Goal: Task Accomplishment & Management: Manage account settings

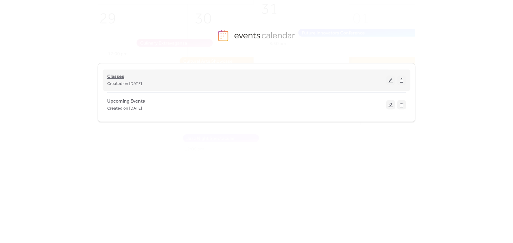
click at [118, 74] on span "Classes" at bounding box center [115, 76] width 17 height 7
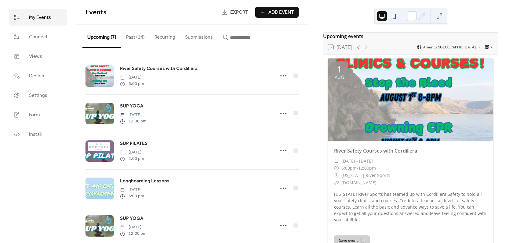
click at [139, 36] on button "Past (14)" at bounding box center [135, 36] width 28 height 23
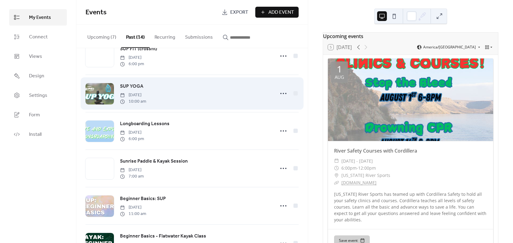
scroll to position [61, 0]
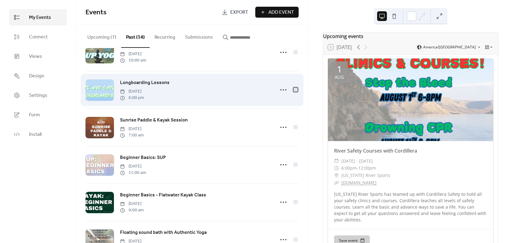
click at [293, 91] on div at bounding box center [295, 90] width 4 height 4
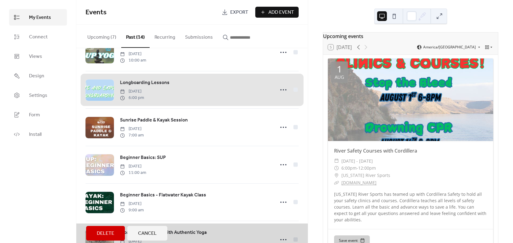
click at [113, 237] on span "Delete" at bounding box center [105, 233] width 17 height 7
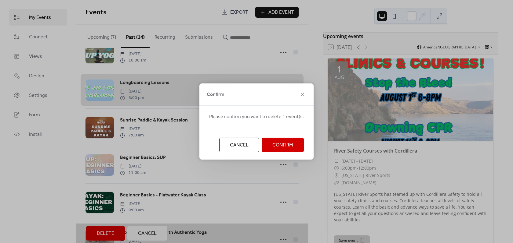
click at [272, 147] on span "Confirm" at bounding box center [282, 145] width 21 height 7
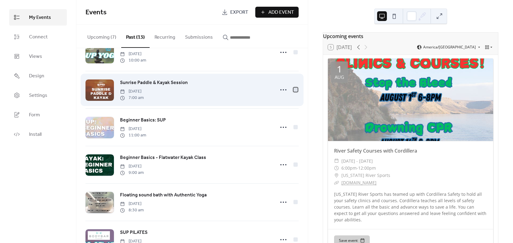
click at [293, 89] on div at bounding box center [295, 90] width 4 height 4
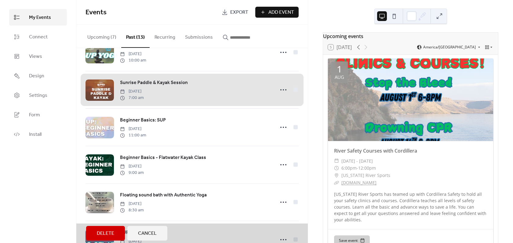
click at [99, 232] on span "Delete" at bounding box center [105, 233] width 17 height 7
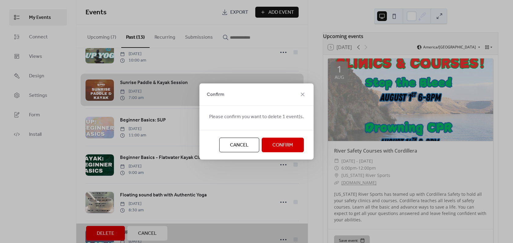
click at [265, 144] on button "Confirm" at bounding box center [282, 145] width 42 height 15
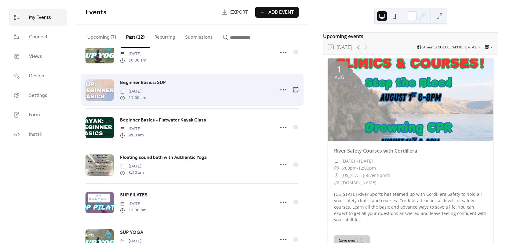
click at [294, 91] on div at bounding box center [295, 90] width 4 height 4
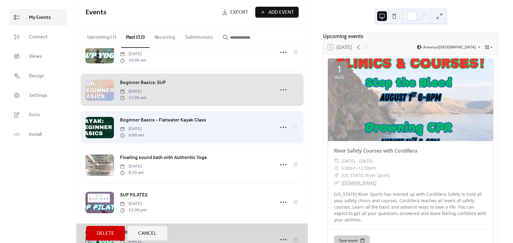
click at [294, 128] on div "Beginner Basics - Flatwater Kayak Class Saturday, August 16, 2025 9:00 am" at bounding box center [191, 128] width 213 height 38
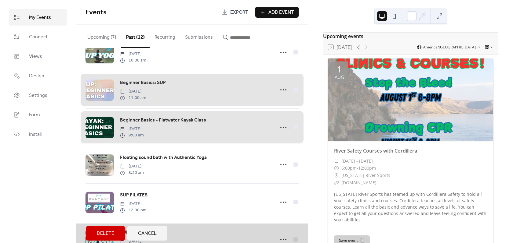
click at [117, 233] on button "Delete" at bounding box center [105, 233] width 39 height 15
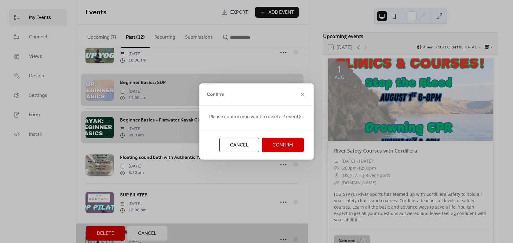
click at [281, 144] on span "Confirm" at bounding box center [282, 145] width 21 height 7
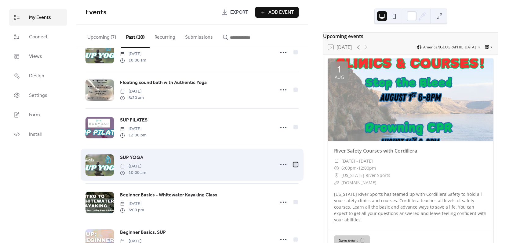
click at [292, 166] on div at bounding box center [295, 165] width 6 height 6
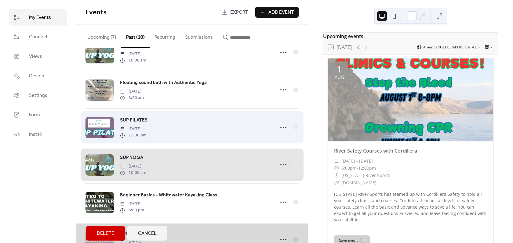
click at [293, 127] on div "SUP PILATES Saturday, August 9, 2025 12:00 pm" at bounding box center [191, 128] width 213 height 38
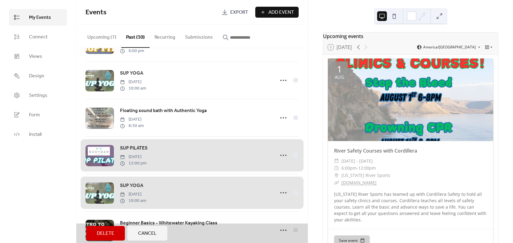
scroll to position [31, 0]
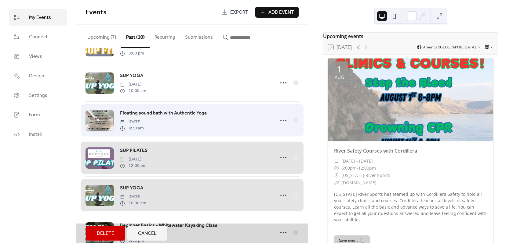
click at [293, 120] on div "Floating sound bath with Authentic Yoga Saturday, August 16, 2025 8:30 am" at bounding box center [191, 121] width 213 height 38
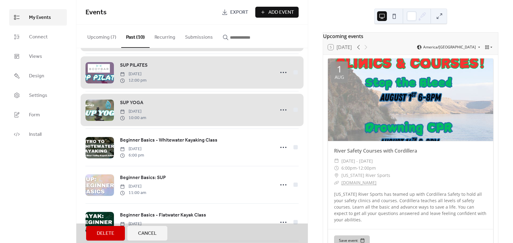
scroll to position [153, 0]
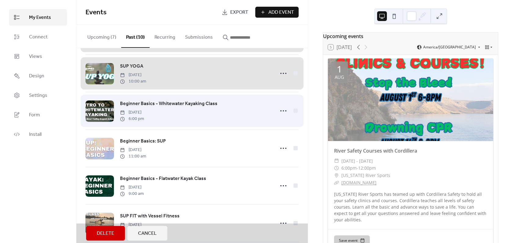
click at [294, 115] on div "Beginner Basics - Whitewater Kayaking Class Wednesday, August 6, 2025 6:00 pm" at bounding box center [191, 111] width 213 height 38
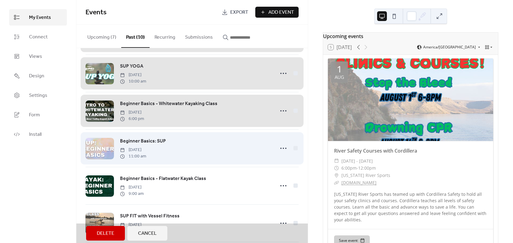
click at [292, 152] on div "Beginner Basics: SUP Saturday, August 2, 2025 11:00 am" at bounding box center [191, 149] width 213 height 38
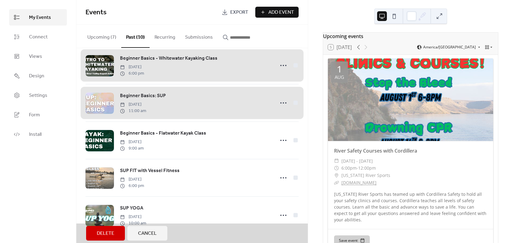
scroll to position [201, 0]
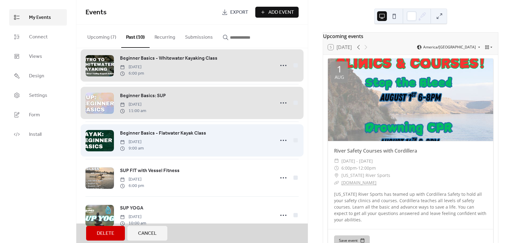
click at [290, 140] on div "Beginner Basics - Flatwater Kayak Class Saturday, August 2, 2025 9:00 am" at bounding box center [191, 141] width 213 height 38
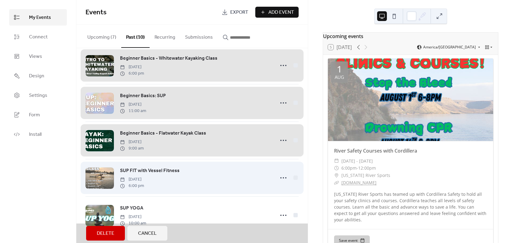
click at [293, 175] on div "SUP FIT with Vessel Fitness Wednesday, July 30, 2025 6:00 pm" at bounding box center [191, 178] width 213 height 38
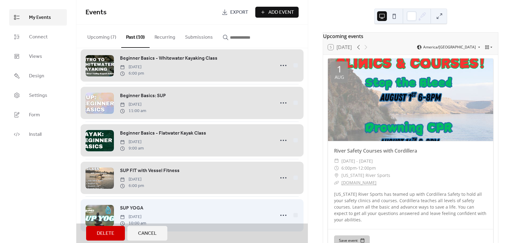
click at [293, 214] on div "SUP YOGA Sunday, July 27, 2025 10:00 am" at bounding box center [191, 216] width 213 height 38
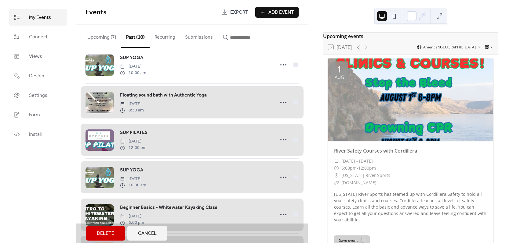
scroll to position [0, 0]
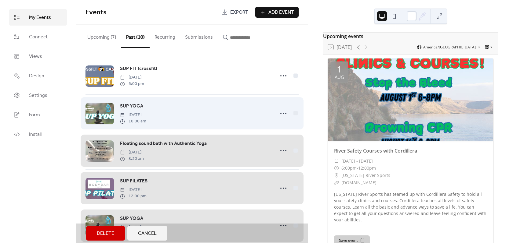
click at [292, 114] on div "SUP YOGA Sunday, August 24, 2025 10:00 am" at bounding box center [191, 114] width 213 height 38
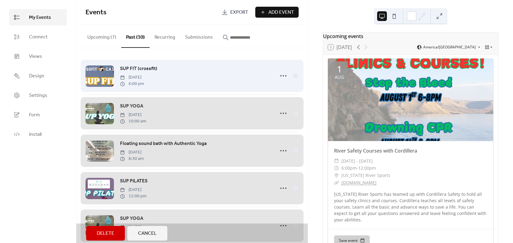
click at [293, 78] on div "SUP FIT (crossfit) Thursday, September 4, 2025 6:00 pm" at bounding box center [191, 75] width 213 height 37
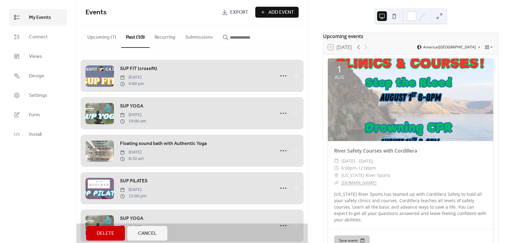
click at [102, 230] on span "Delete" at bounding box center [105, 233] width 17 height 7
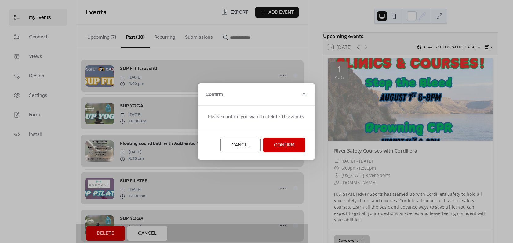
click at [283, 142] on span "Confirm" at bounding box center [284, 145] width 21 height 7
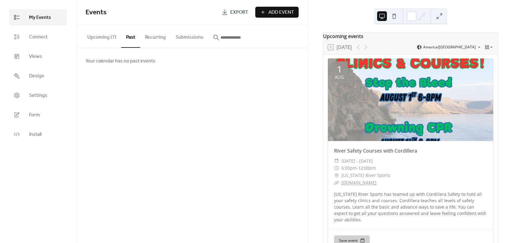
click at [103, 36] on button "Upcoming (7)" at bounding box center [101, 36] width 39 height 23
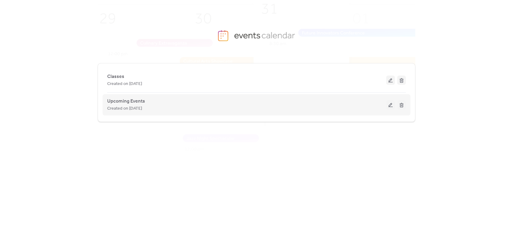
click at [135, 109] on span "Created on [DATE]" at bounding box center [124, 108] width 35 height 7
click at [392, 107] on button at bounding box center [390, 104] width 9 height 9
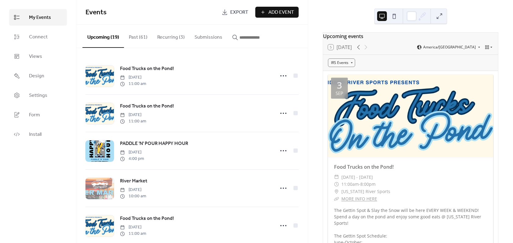
click at [141, 37] on button "Past (61)" at bounding box center [138, 36] width 28 height 23
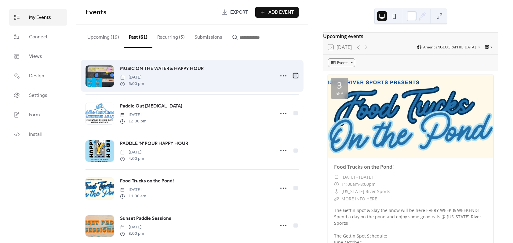
click at [293, 77] on div at bounding box center [295, 76] width 4 height 4
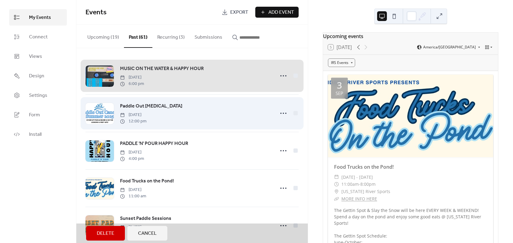
click at [291, 113] on div "Paddle Out Cancer Tuesday, September 2, 2025 12:00 pm" at bounding box center [191, 114] width 213 height 38
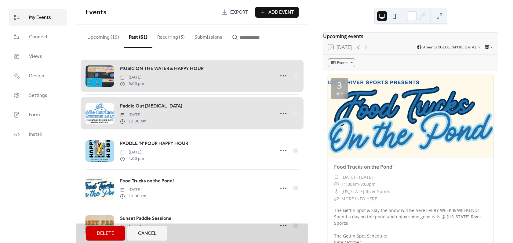
scroll to position [61, 0]
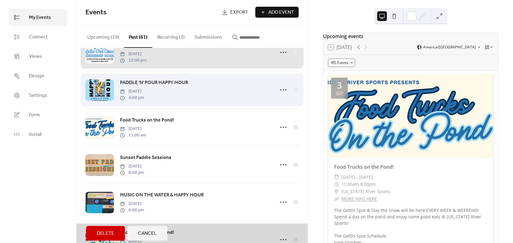
click at [294, 90] on div "PADDLE 'N' POUR HAPPY HOUR Wednesday, August 27, 2025 4:00 pm" at bounding box center [191, 90] width 213 height 38
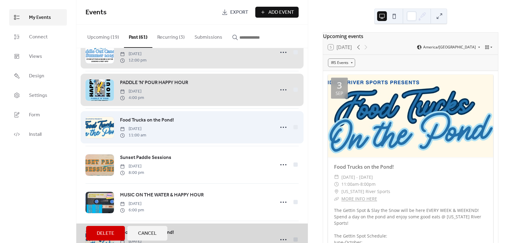
click at [294, 126] on div "Food Trucks on the Pond! Wednesday, August 27, 2025 11:00 am" at bounding box center [191, 128] width 213 height 38
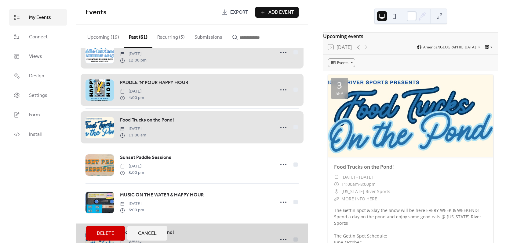
scroll to position [92, 0]
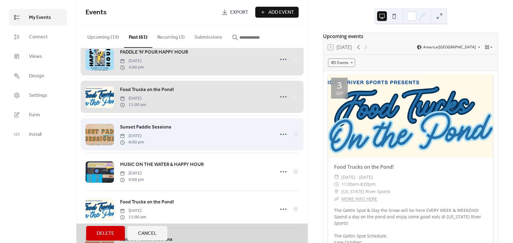
click at [291, 135] on div "Sunset Paddle Sessions Friday, August 22, 2025 8:00 pm" at bounding box center [191, 135] width 213 height 38
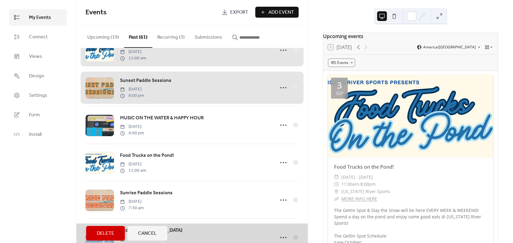
scroll to position [153, 0]
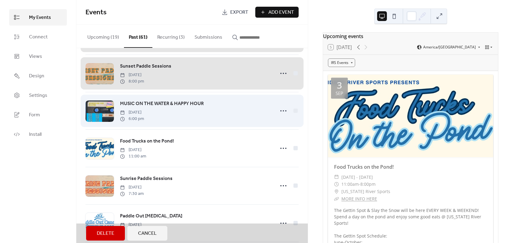
click at [294, 111] on div "MUSIC ON THE WATER & HAPPY HOUR Wednesday, August 20, 2025 6:00 pm" at bounding box center [191, 111] width 213 height 38
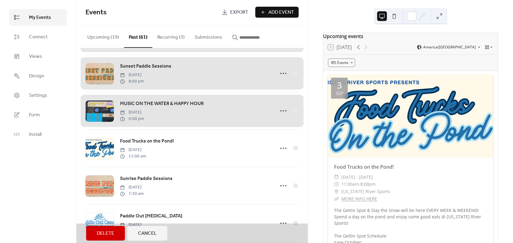
click at [92, 34] on button "Upcoming (19)" at bounding box center [102, 36] width 41 height 23
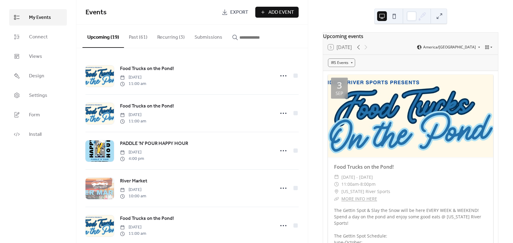
click at [137, 43] on button "Past (61)" at bounding box center [138, 36] width 28 height 23
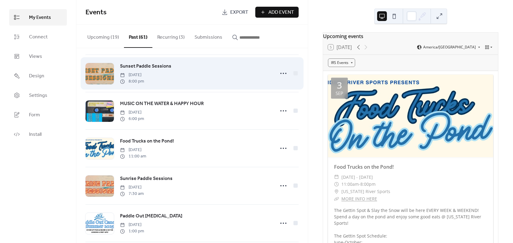
click at [292, 78] on div at bounding box center [287, 73] width 21 height 12
click at [293, 75] on div at bounding box center [295, 73] width 4 height 4
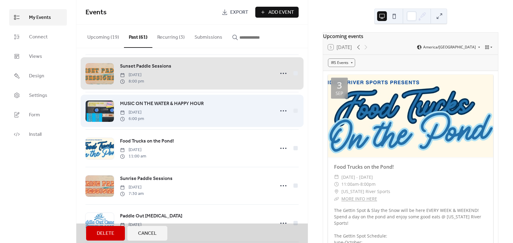
click at [293, 113] on div "MUSIC ON THE WATER & HAPPY HOUR Wednesday, August 20, 2025 6:00 pm" at bounding box center [191, 111] width 213 height 38
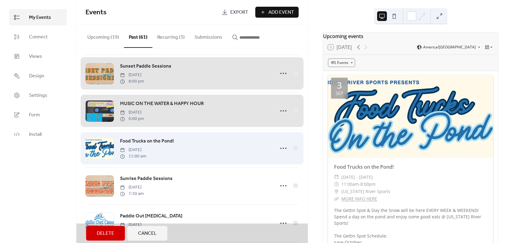
click at [293, 147] on div "Food Trucks on the Pond! Wednesday, August 20, 2025 11:00 am" at bounding box center [191, 149] width 213 height 38
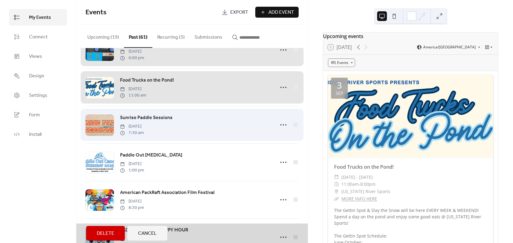
click at [293, 129] on div "Sunrise Paddle Sessions Sunday, August 17, 2025 7:30 am" at bounding box center [191, 125] width 213 height 38
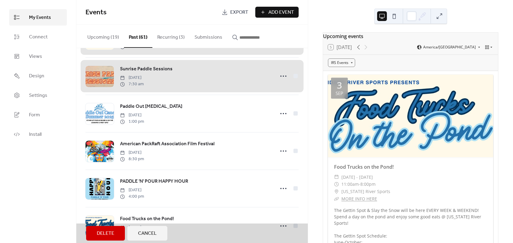
scroll to position [275, 0]
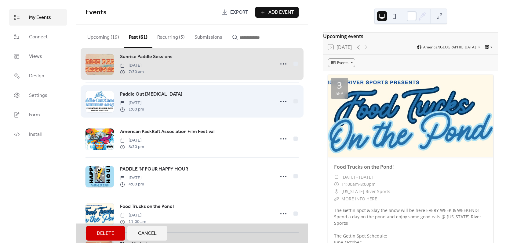
click at [294, 105] on div "Paddle Out Cancer Saturday, August 16, 2025 1:00 pm" at bounding box center [191, 102] width 213 height 38
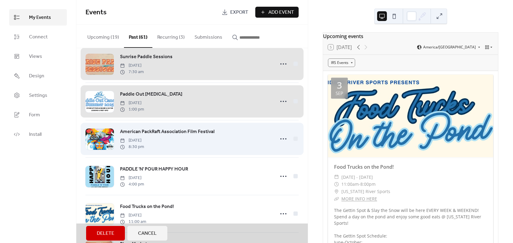
click at [293, 143] on div "American PackRaft Association Film Festival Friday, August 15, 2025 8:30 pm" at bounding box center [191, 139] width 213 height 38
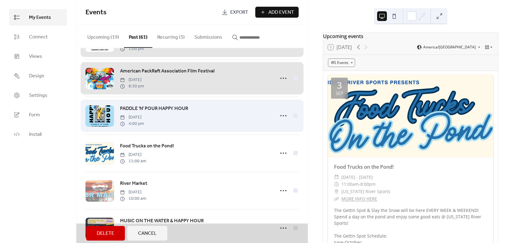
scroll to position [336, 0]
click at [295, 117] on div "PADDLE 'N' POUR HAPPY HOUR Wednesday, August 13, 2025 4:00 pm" at bounding box center [191, 116] width 213 height 38
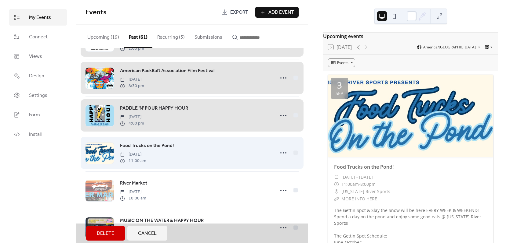
click at [294, 155] on div "Food Trucks on the Pond! Wednesday, August 13, 2025 11:00 am" at bounding box center [191, 153] width 213 height 38
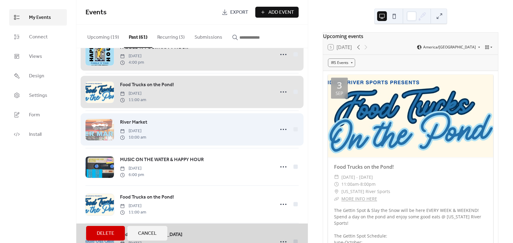
click at [294, 133] on div "River Market Saturday, August 9, 2025 10:00 am" at bounding box center [191, 130] width 213 height 38
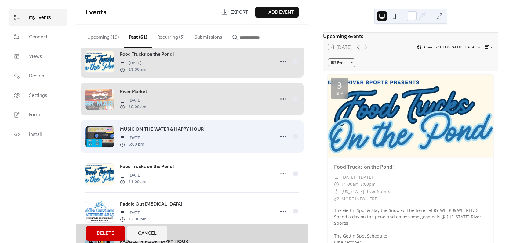
click at [294, 142] on div "MUSIC ON THE WATER & HAPPY HOUR Wednesday, August 6, 2025 6:00 pm" at bounding box center [191, 137] width 213 height 38
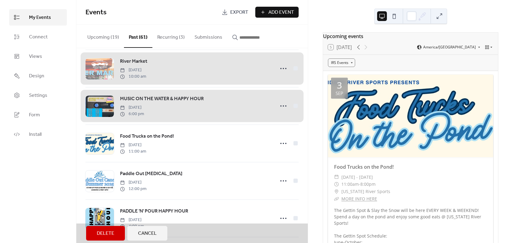
click at [294, 142] on div "Food Trucks on the Pond! Wednesday, August 6, 2025 11:00 am" at bounding box center [191, 144] width 213 height 38
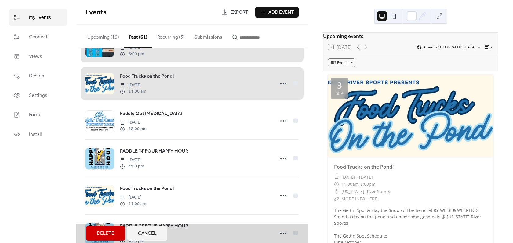
scroll to position [549, 0]
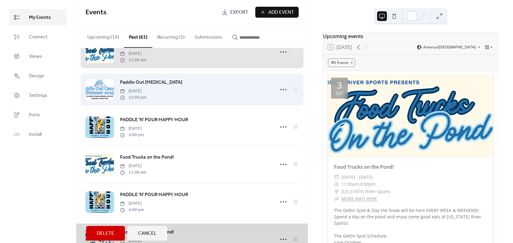
click at [290, 92] on div "Paddle Out Cancer Tuesday, August 5, 2025 12:00 pm" at bounding box center [191, 90] width 213 height 38
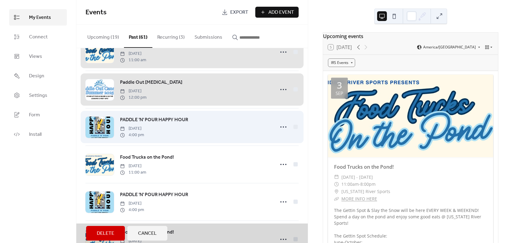
click at [289, 138] on div "PADDLE 'N' POUR HAPPY HOUR Wednesday, July 30, 2025 4:00 pm" at bounding box center [191, 127] width 213 height 38
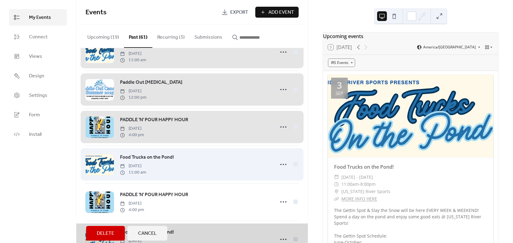
click at [284, 158] on div "Food Trucks on the Pond! Wednesday, July 30, 2025 11:00 am" at bounding box center [191, 165] width 213 height 38
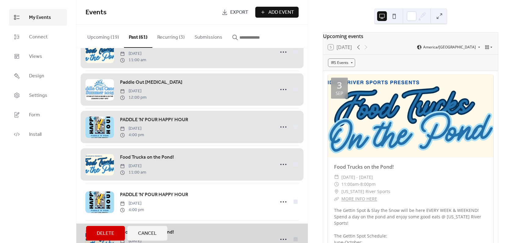
scroll to position [610, 0]
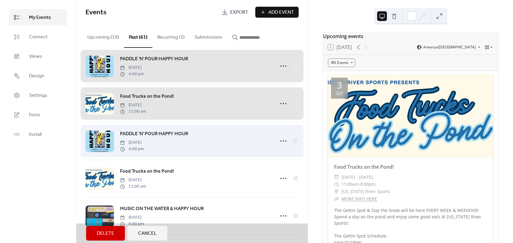
click at [279, 154] on div "PADDLE 'N' POUR HAPPY HOUR Wednesday, July 23, 2025 4:00 pm" at bounding box center [191, 141] width 213 height 38
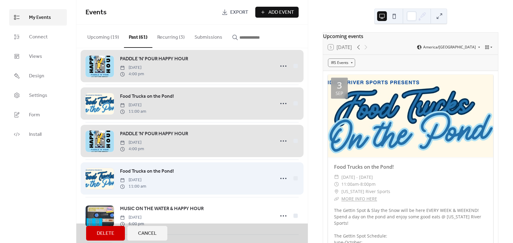
click at [274, 177] on div "Food Trucks on the Pond! Wednesday, July 23, 2025 11:00 am" at bounding box center [191, 179] width 213 height 38
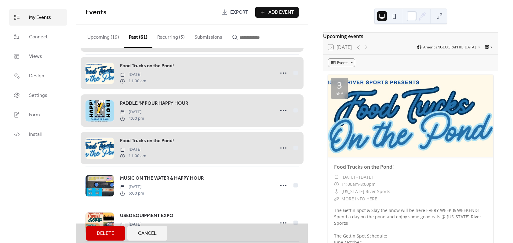
scroll to position [702, 0]
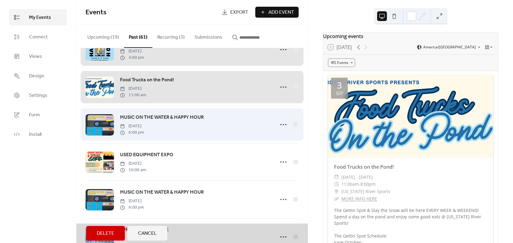
click at [268, 134] on div "MUSIC ON THE WATER & HAPPY HOUR Wednesday, April 30, 2025 6:00 pm" at bounding box center [191, 125] width 213 height 38
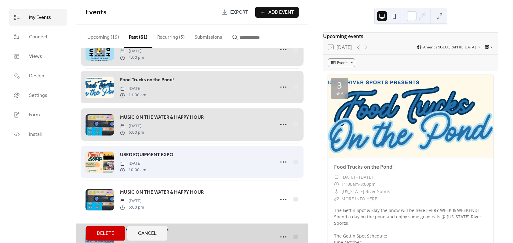
click at [260, 160] on div "USED EQUIPMENT EXPO Saturday, April 26, 2025 10:00 am" at bounding box center [191, 162] width 213 height 38
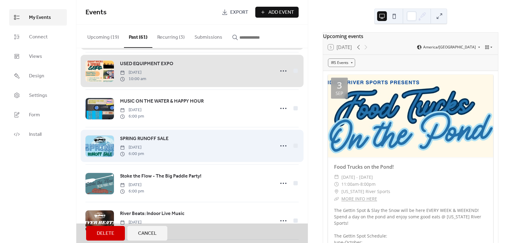
scroll to position [793, 0]
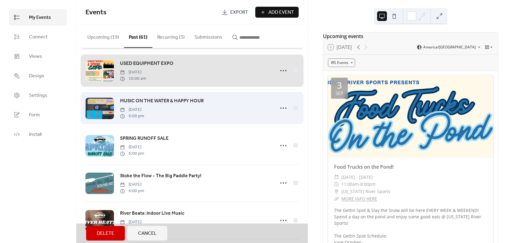
click at [263, 127] on div "MUSIC ON THE WATER & HAPPY HOUR Wednesday, April 16, 2025 6:00 pm" at bounding box center [191, 108] width 213 height 38
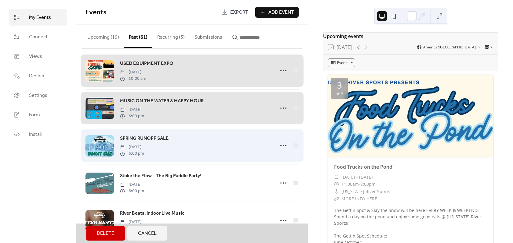
click at [254, 164] on div "SPRING RUNOFF SALE Friday, April 4, 2025 6:00 pm" at bounding box center [191, 146] width 213 height 38
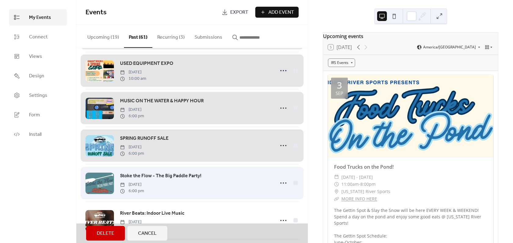
click at [252, 192] on div "Stoke the Flow - The Big Paddle Party! Thursday, April 3, 2025 6:00 pm" at bounding box center [191, 183] width 213 height 38
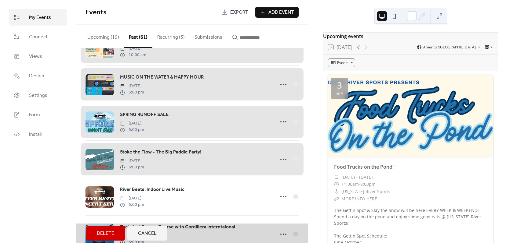
scroll to position [854, 0]
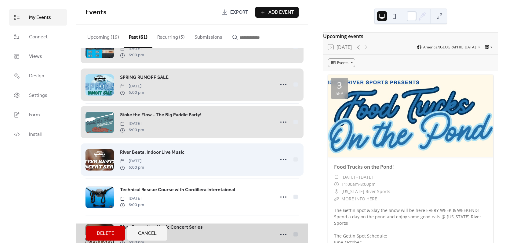
click at [230, 164] on div "River Beats: Indoor Live Music Wednesday, March 5, 2025 6:00 pm" at bounding box center [191, 160] width 213 height 38
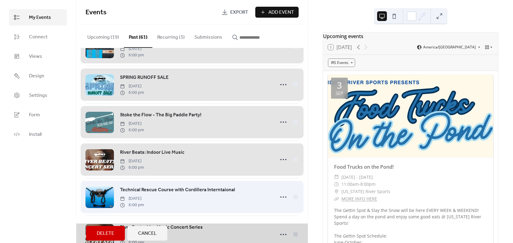
click at [228, 190] on div "Technical Rescue Course with Cordillera Interntaional Thursday, February 6, 202…" at bounding box center [191, 198] width 213 height 38
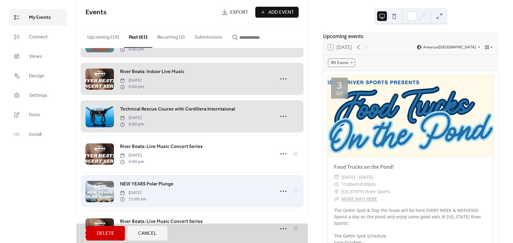
scroll to position [946, 0]
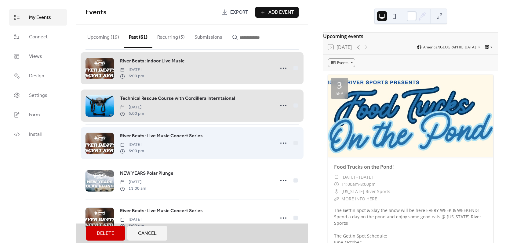
click at [234, 155] on div "River Beats: Live Music Concert Series Wednesday, February 5, 2025 6:00 pm" at bounding box center [191, 143] width 213 height 38
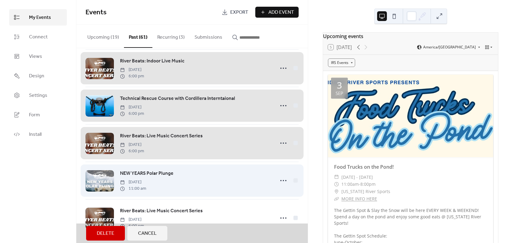
click at [222, 182] on div "NEW YEARS Polar Plunge Saturday, January 11, 2025 11:00 am" at bounding box center [191, 181] width 213 height 38
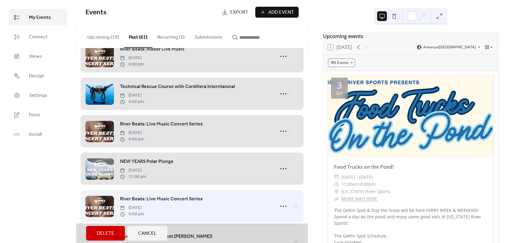
click at [193, 204] on div "River Beats: Live Music Concert Series Wednesday, January 8, 2025 6:00 pm" at bounding box center [191, 207] width 213 height 38
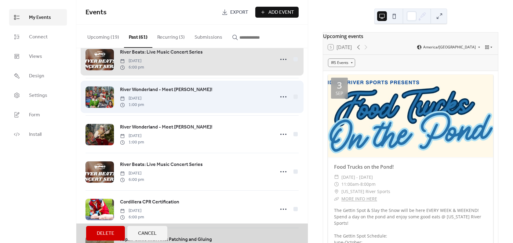
scroll to position [1110, 0]
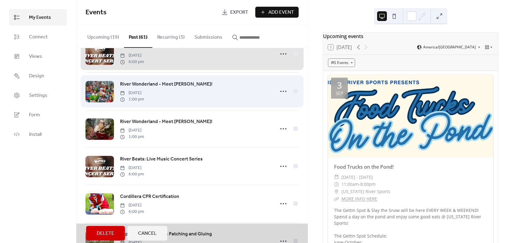
click at [199, 99] on div "River Wonderland - Meet Santa! Saturday, December 14, 2024 1:00 pm" at bounding box center [191, 92] width 213 height 38
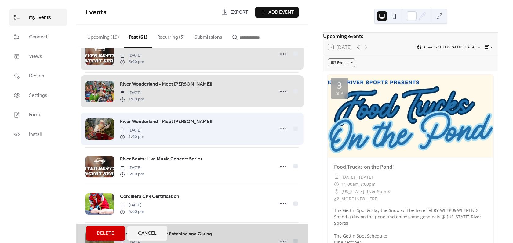
click at [189, 131] on div "River Wonderland - Meet Santa! Saturday, December 7, 2024 1:00 pm" at bounding box center [191, 129] width 213 height 38
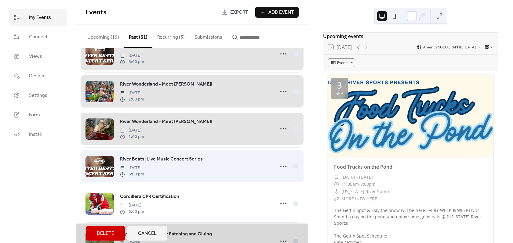
click at [187, 162] on div "River Beats: Live Music Concert Series Wednesday, December 4, 2024 6:00 pm" at bounding box center [191, 167] width 213 height 38
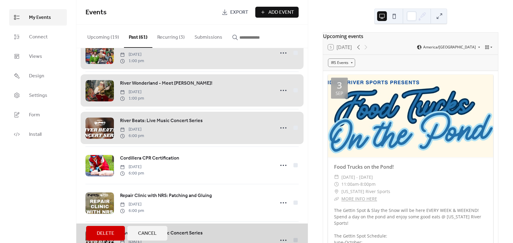
scroll to position [1202, 0]
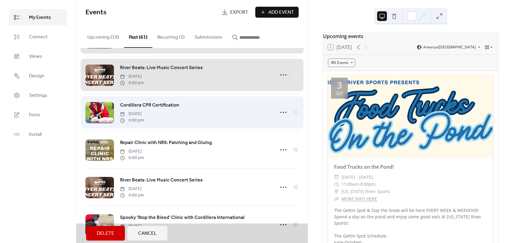
click at [186, 126] on div "Cordillera CPR Certification Thursday, November 21, 2024 6:00 pm" at bounding box center [191, 113] width 213 height 38
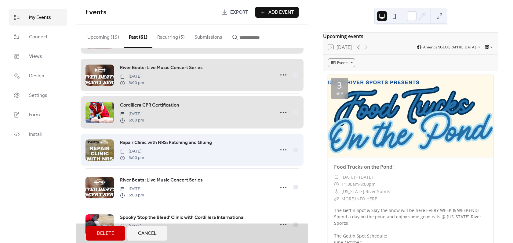
click at [184, 165] on div "Repair Clinic with NRS: Patching and Gluing Thursday, November 14, 2024 6:00 pm" at bounding box center [191, 150] width 213 height 38
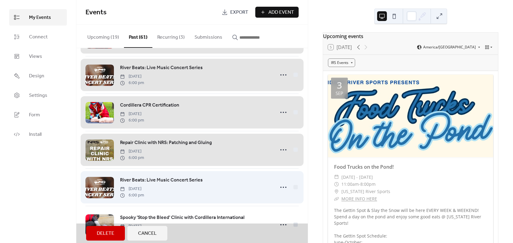
click at [171, 204] on div "River Beats: Live Music Concert Series Wednesday, November 6, 2024 6:00 pm" at bounding box center [191, 188] width 213 height 38
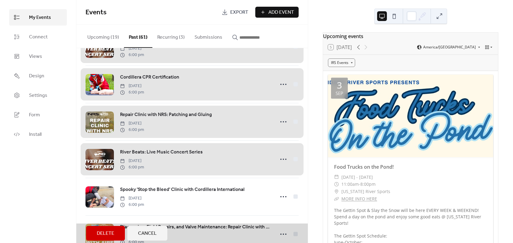
scroll to position [1263, 0]
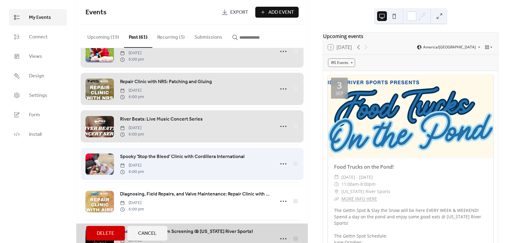
click at [179, 176] on div "Spooky 'Stop the Bleed' Clinic with Cordillera International Thursday, October …" at bounding box center [191, 164] width 213 height 38
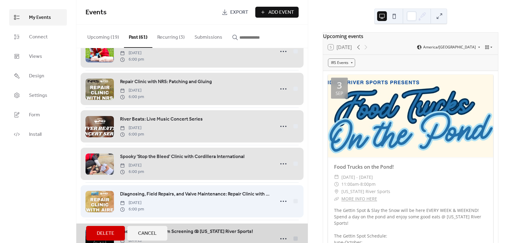
click at [174, 200] on div "Diagnosing, Field Repairs, and Valve Maintenance: Repair Clinic with AIRE Thurs…" at bounding box center [191, 202] width 213 height 38
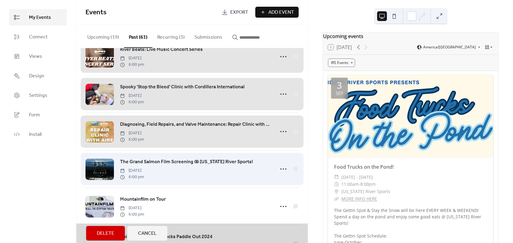
scroll to position [1336, 0]
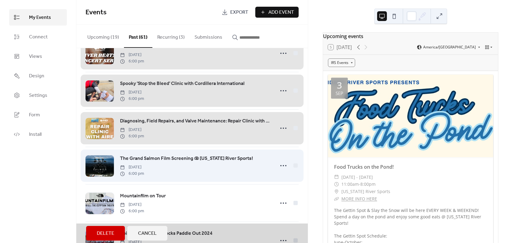
click at [184, 180] on div "The Grand Salmon Film Screening @ Idaho River Sports! Wednesday, October 16, 20…" at bounding box center [191, 166] width 213 height 38
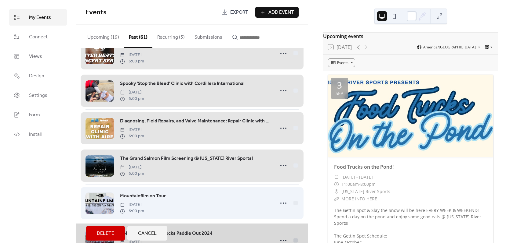
click at [169, 220] on div "Mountainfilm on Tour Saturday, October 12, 2024 6:00 pm" at bounding box center [191, 204] width 213 height 38
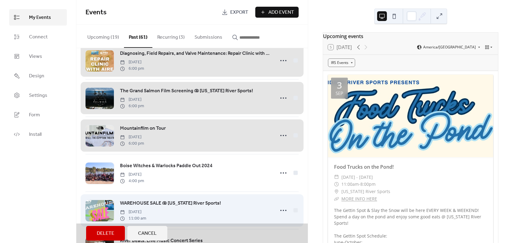
scroll to position [1458, 0]
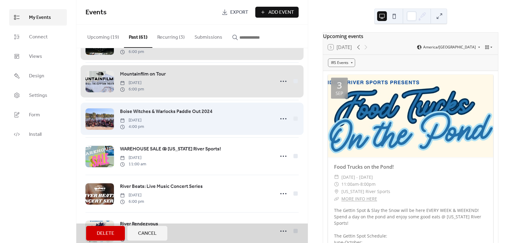
click at [200, 131] on div "Boise Witches & Warlocks Paddle Out 2024 Sunday, October 6, 2024 4:00 pm" at bounding box center [191, 119] width 213 height 38
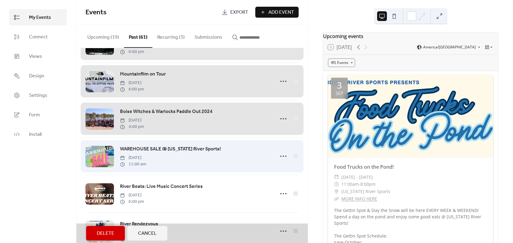
click at [188, 175] on div "WAREHOUSE SALE @ Idaho River Sports! Friday, October 4, 2024 11:00 am" at bounding box center [191, 157] width 213 height 38
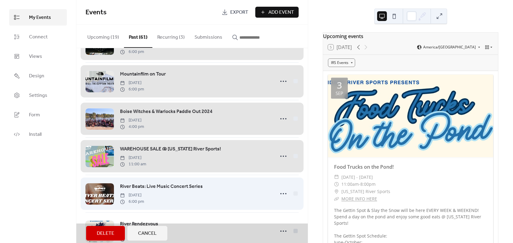
click at [181, 209] on div "River Beats: Live Music Concert Series Wednesday, October 2, 2024 6:00 pm" at bounding box center [191, 194] width 213 height 38
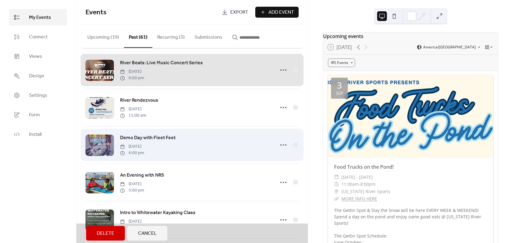
scroll to position [1611, 0]
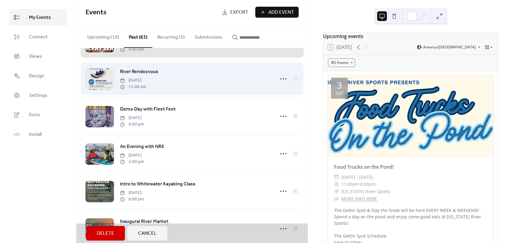
click at [202, 91] on div "River Rendezvous Saturday, September 7, 2024 11:00 am" at bounding box center [191, 79] width 213 height 38
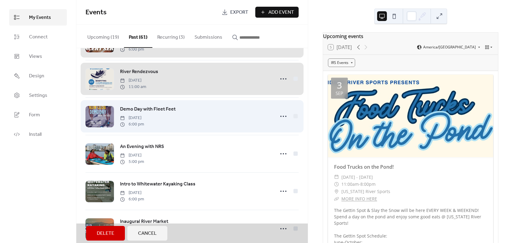
click at [197, 123] on div "Demo Day with Fleet Feet Thursday, August 22, 2024 6:00 pm" at bounding box center [191, 117] width 213 height 38
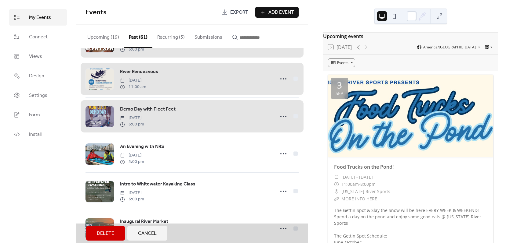
click at [197, 135] on div "Demo Day with Fleet Feet Thursday, August 22, 2024 6:00 pm" at bounding box center [191, 117] width 213 height 38
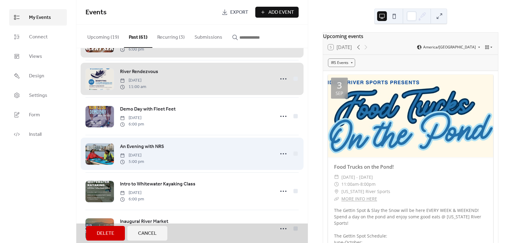
click at [205, 155] on div "An Evening with NRS Thursday, August 22, 2024 5:00 pm" at bounding box center [191, 154] width 213 height 38
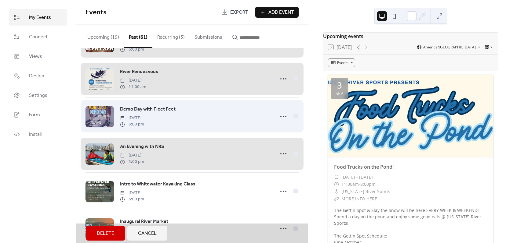
click at [216, 126] on div "Demo Day with Fleet Feet Thursday, August 22, 2024 6:00 pm" at bounding box center [191, 117] width 213 height 38
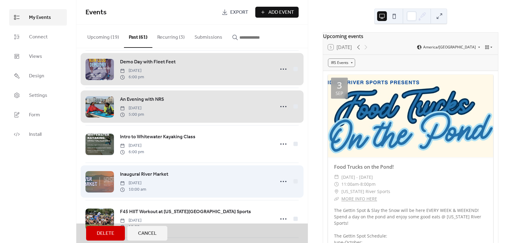
scroll to position [1715, 0]
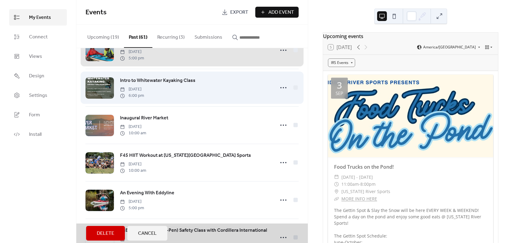
click at [200, 95] on div "Intro to Whitewater Kayaking Class Monday, August 12, 2024 6:00 pm" at bounding box center [191, 88] width 213 height 38
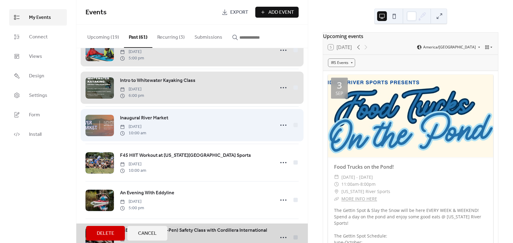
click at [206, 132] on div "Inaugural River Market Saturday, August 3, 2024 10:00 am" at bounding box center [191, 125] width 213 height 38
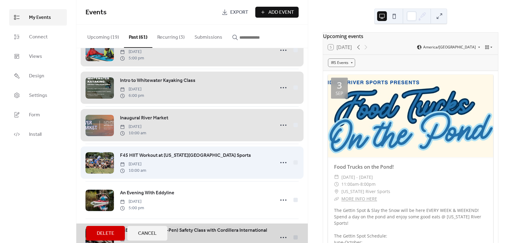
click at [219, 175] on div "F45 HIIT Workout at Idaho River Sports Saturday, August 3, 2024 10:00 am" at bounding box center [191, 163] width 213 height 38
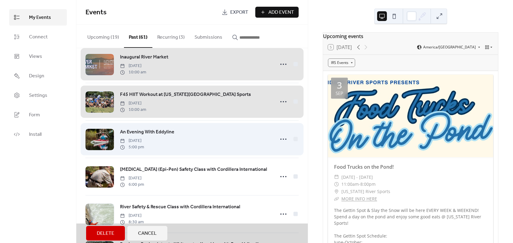
click at [276, 157] on div "An Evening With Eddyline Wednesday, July 31, 2024 5:00 pm" at bounding box center [191, 140] width 213 height 38
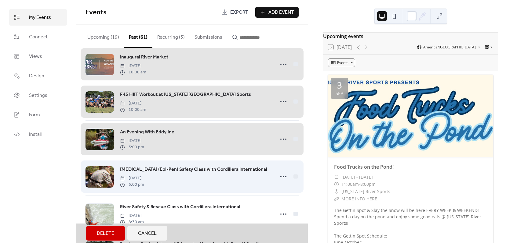
click at [272, 192] on div "Epinephrine (Epi-Pen) Safety Class with Cordillera International Tuesday, July …" at bounding box center [191, 177] width 213 height 38
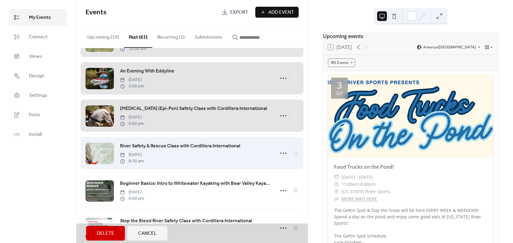
click at [260, 172] on div "River Safety & Rescue Class with Cordillera International Wednesday, July 17, 2…" at bounding box center [191, 154] width 213 height 38
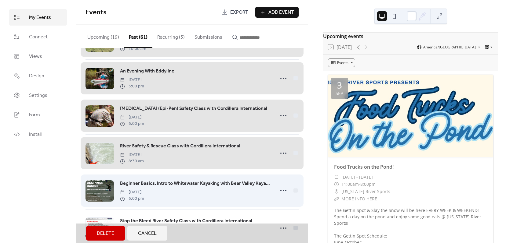
click at [255, 209] on div "Beginner Basics: Intro to Whitewater Kayaking with Bear Valley Kayaking School …" at bounding box center [191, 191] width 213 height 38
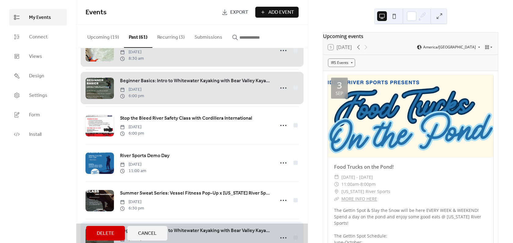
scroll to position [1989, 0]
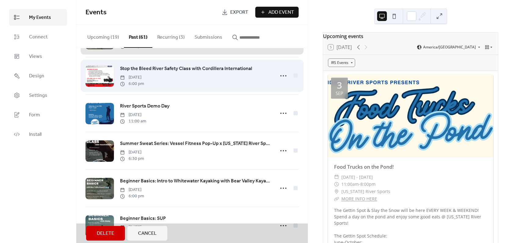
click at [250, 91] on div "Stop the Bleed River Safety Class with Cordillera International Tuesday, July 9…" at bounding box center [191, 76] width 213 height 38
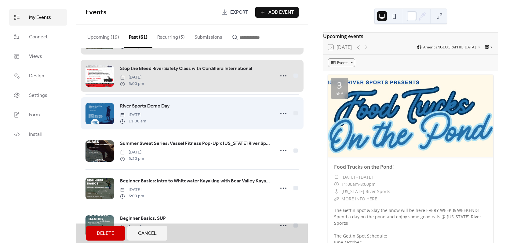
click at [244, 125] on div "River Sports Demo Day Saturday, June 29, 2024 11:00 am" at bounding box center [191, 114] width 213 height 38
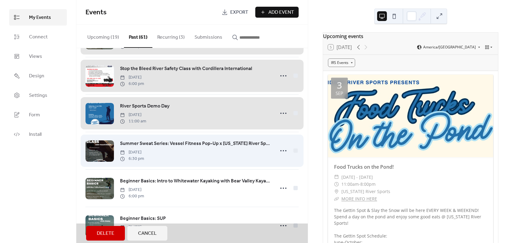
click at [239, 170] on div "Summer Sweat Series: Vessel Fitness Pop-Up x Idaho River Sports Tuesday, June 2…" at bounding box center [191, 151] width 213 height 38
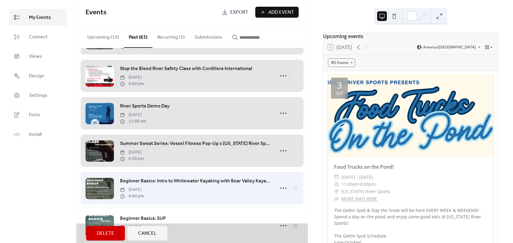
click at [236, 198] on div "Beginner Basics: Intro to Whitewater Kayaking with Bear Valley Kayaking School …" at bounding box center [191, 189] width 213 height 38
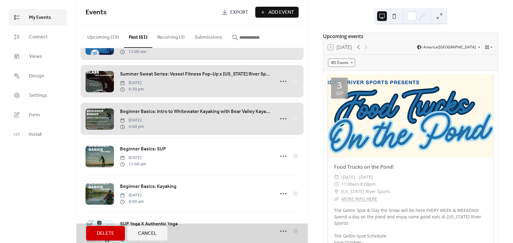
scroll to position [2093, 0]
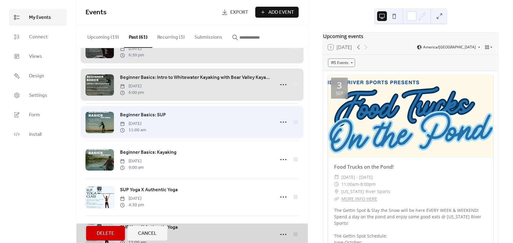
click at [234, 130] on div "Beginner Basics: SUP Saturday, June 15, 2024 11:00 am" at bounding box center [191, 122] width 213 height 38
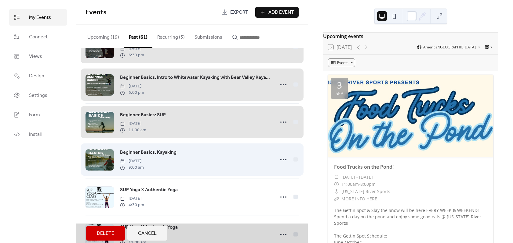
click at [225, 168] on div "Beginner Basics: Kayaking Saturday, June 15, 2024 9:00 am" at bounding box center [191, 160] width 213 height 38
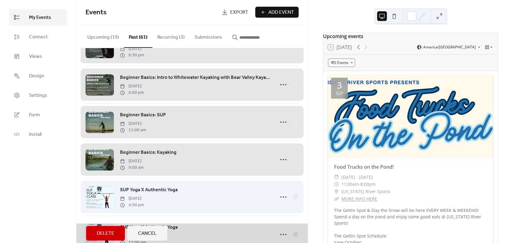
click at [214, 201] on div "SUP Yoga X Authentic Yoga Wednesday, June 12, 2024 4:30 pm" at bounding box center [191, 198] width 213 height 38
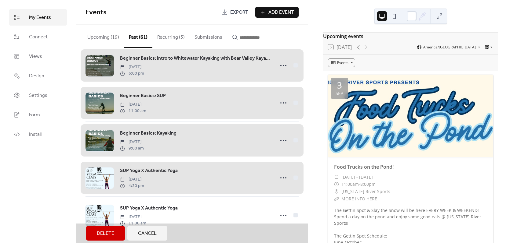
scroll to position [2131, 0]
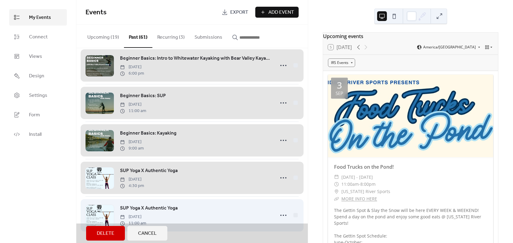
click at [223, 203] on div "SUP Yoga X Authentic Yoga Sunday, June 9, 2024 11:00 am" at bounding box center [191, 216] width 213 height 38
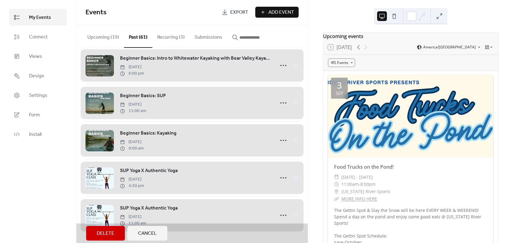
click at [90, 232] on button "Delete" at bounding box center [105, 233] width 39 height 15
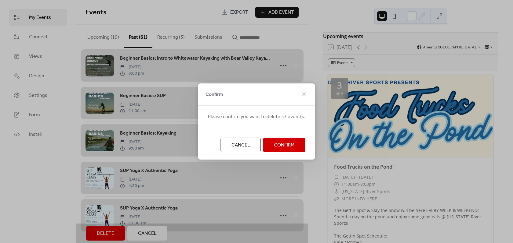
click at [293, 139] on button "Confirm" at bounding box center [284, 145] width 42 height 15
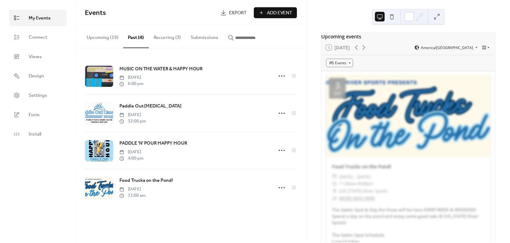
scroll to position [0, 0]
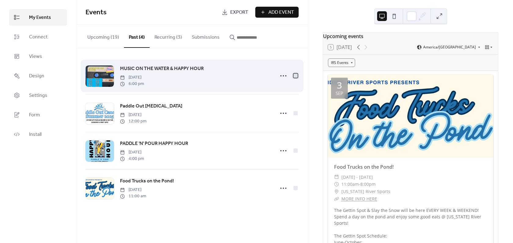
click at [297, 78] on div at bounding box center [295, 76] width 4 height 4
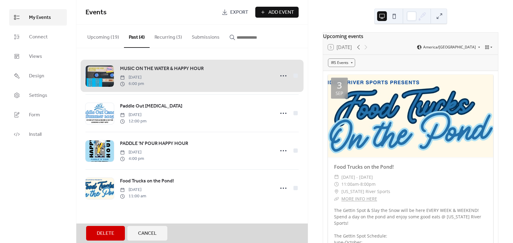
click at [299, 108] on div "MUSIC ON THE WATER & HAPPY HOUR Wednesday, September 3, 2025 6:00 pm Paddle Out…" at bounding box center [191, 132] width 231 height 168
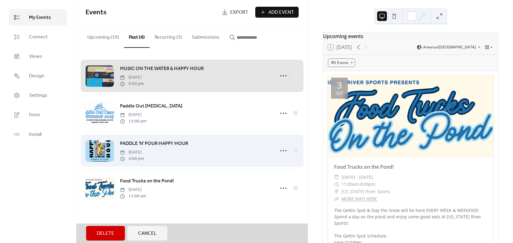
click at [292, 153] on div "PADDLE 'N' POUR HAPPY HOUR Wednesday, August 27, 2025 4:00 pm" at bounding box center [191, 151] width 213 height 38
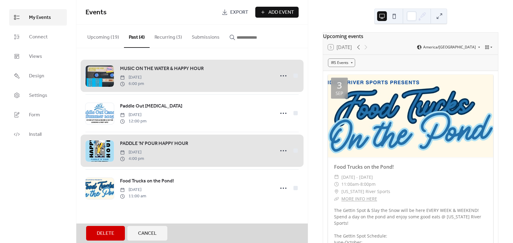
drag, startPoint x: 276, startPoint y: 206, endPoint x: 257, endPoint y: 147, distance: 61.9
click at [276, 206] on div "Food Trucks on the Pond! Wednesday, August 27, 2025 11:00 am" at bounding box center [191, 189] width 213 height 38
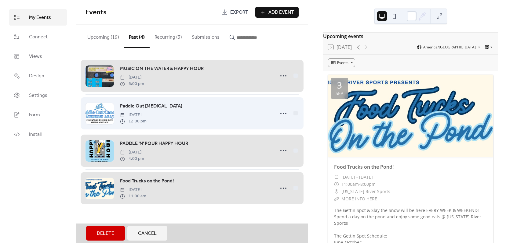
click at [246, 100] on div "Paddle Out Cancer Tuesday, September 2, 2025 12:00 pm" at bounding box center [191, 114] width 213 height 38
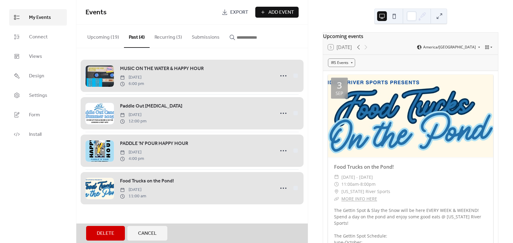
click at [106, 234] on span "Delete" at bounding box center [105, 233] width 17 height 7
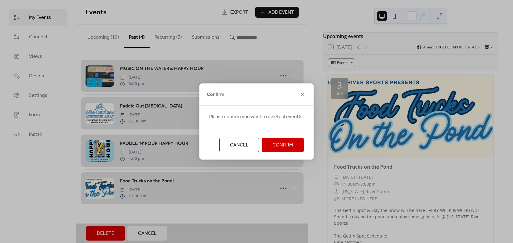
click at [266, 142] on button "Confirm" at bounding box center [282, 145] width 42 height 15
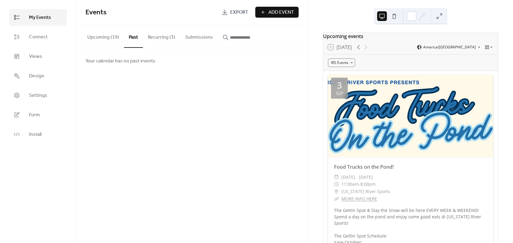
click at [164, 33] on button "Recurring (3)" at bounding box center [161, 36] width 37 height 23
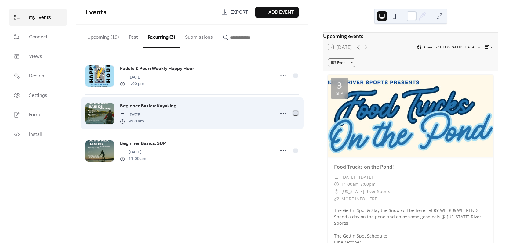
click at [298, 115] on div at bounding box center [295, 113] width 6 height 6
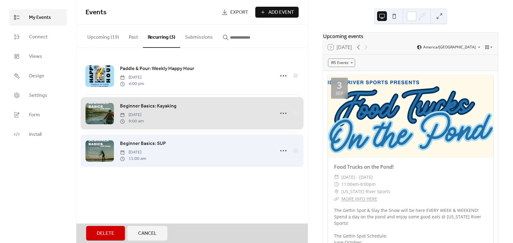
click at [297, 153] on div "Beginner Basics: SUP Saturday, July 20, 2024 11:00 am" at bounding box center [191, 151] width 213 height 38
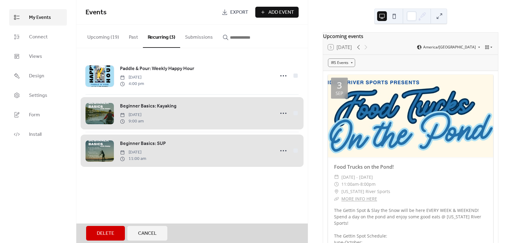
click at [114, 230] on span "Delete" at bounding box center [105, 233] width 17 height 7
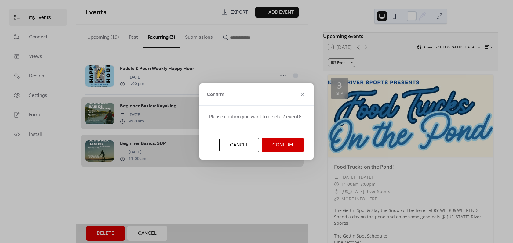
click at [294, 147] on button "Confirm" at bounding box center [282, 145] width 42 height 15
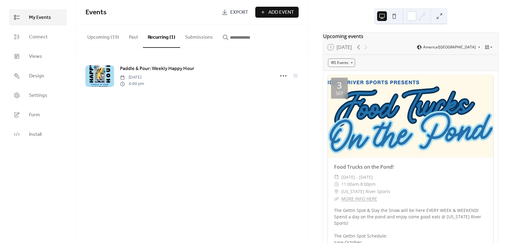
click at [112, 33] on button "Upcoming (19)" at bounding box center [102, 36] width 41 height 23
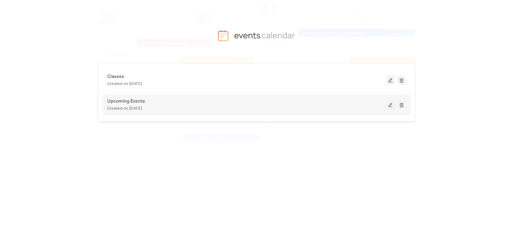
click at [142, 108] on span "Created on [DATE]" at bounding box center [124, 108] width 35 height 7
click at [134, 100] on span "Upcoming Events" at bounding box center [126, 101] width 38 height 7
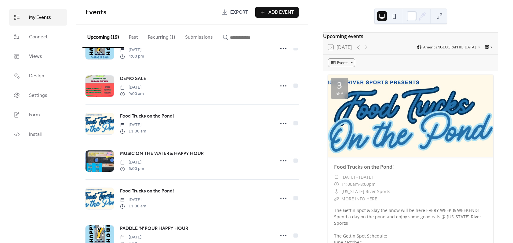
scroll to position [275, 0]
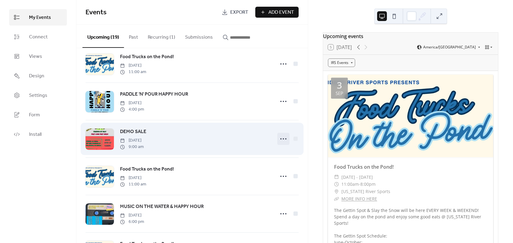
click at [285, 140] on circle at bounding box center [285, 139] width 1 height 1
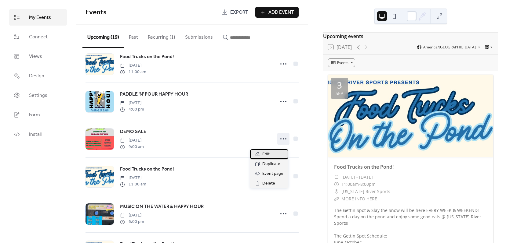
click at [273, 153] on div "Edit" at bounding box center [269, 155] width 38 height 10
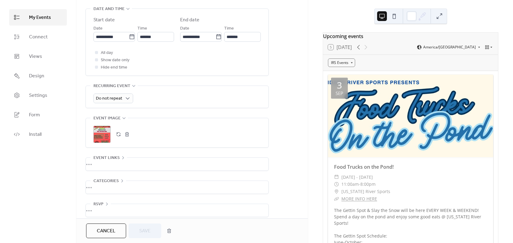
scroll to position [210, 0]
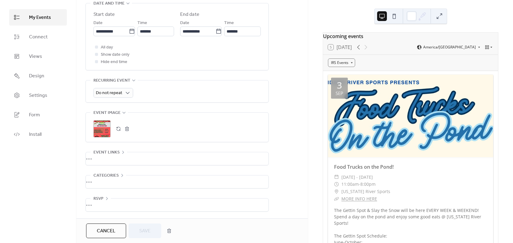
click at [124, 158] on div "•••" at bounding box center [177, 159] width 182 height 13
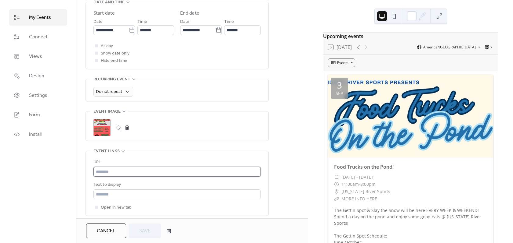
click at [106, 171] on input "text" at bounding box center [176, 172] width 167 height 10
paste input "**********"
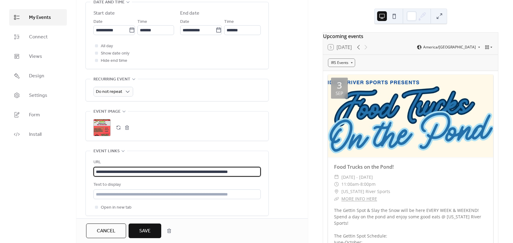
scroll to position [240, 0]
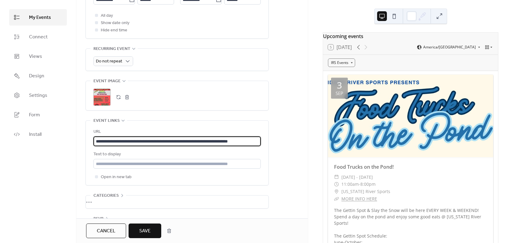
type input "**********"
click at [142, 233] on span "Save" at bounding box center [144, 231] width 11 height 7
